Goal: Task Accomplishment & Management: Manage account settings

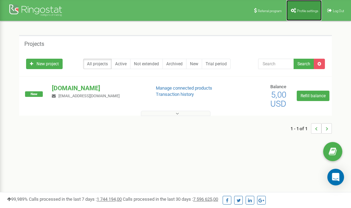
click at [307, 12] on span "Profile settings" at bounding box center [307, 11] width 21 height 4
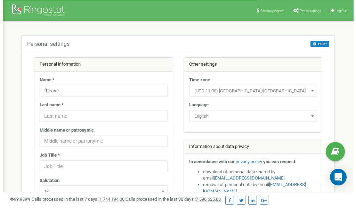
scroll to position [35, 0]
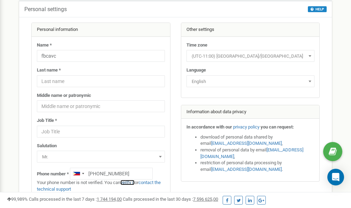
click at [133, 183] on link "verify it" at bounding box center [127, 182] width 14 height 5
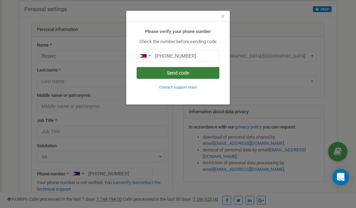
click at [185, 74] on button "Send code" at bounding box center [178, 73] width 83 height 12
